Goal: Find specific page/section: Find specific page/section

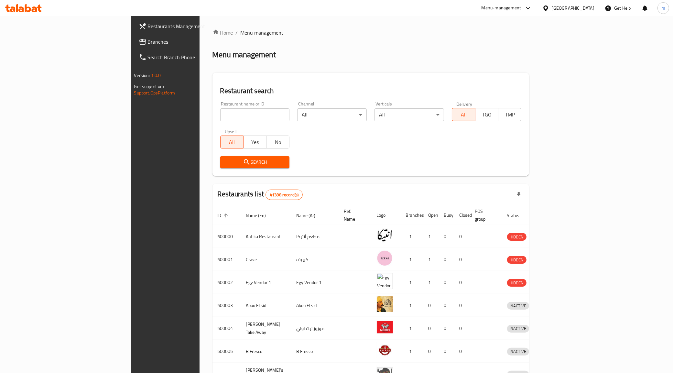
click at [589, 6] on div "[GEOGRAPHIC_DATA]" at bounding box center [572, 8] width 43 height 7
click at [526, 169] on div "United Arab Emirates" at bounding box center [524, 169] width 43 height 7
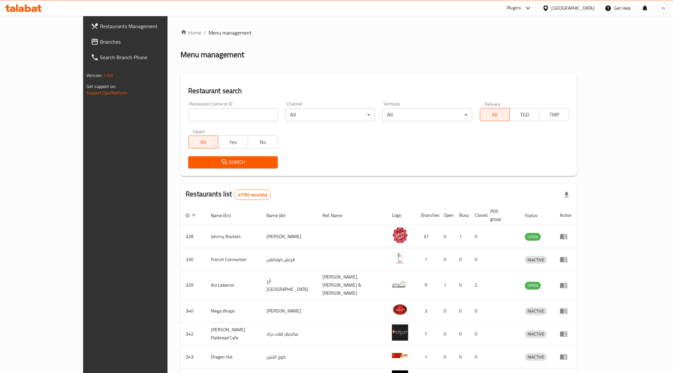
click at [100, 26] on span "Restaurants Management" at bounding box center [145, 26] width 91 height 8
